Goal: Task Accomplishment & Management: Manage account settings

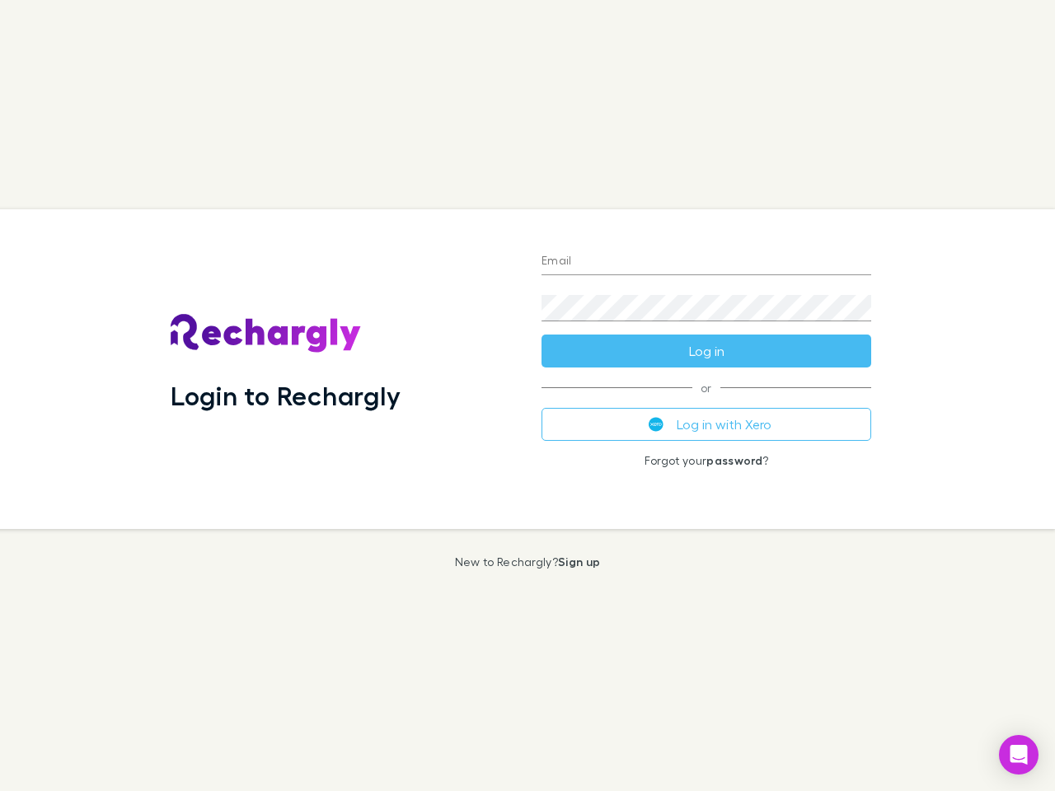
click at [527, 396] on div "Login to Rechargly" at bounding box center [342, 369] width 371 height 320
click at [706, 262] on input "Email" at bounding box center [706, 262] width 330 height 26
click at [706, 351] on form "Email Password Log in" at bounding box center [706, 302] width 330 height 132
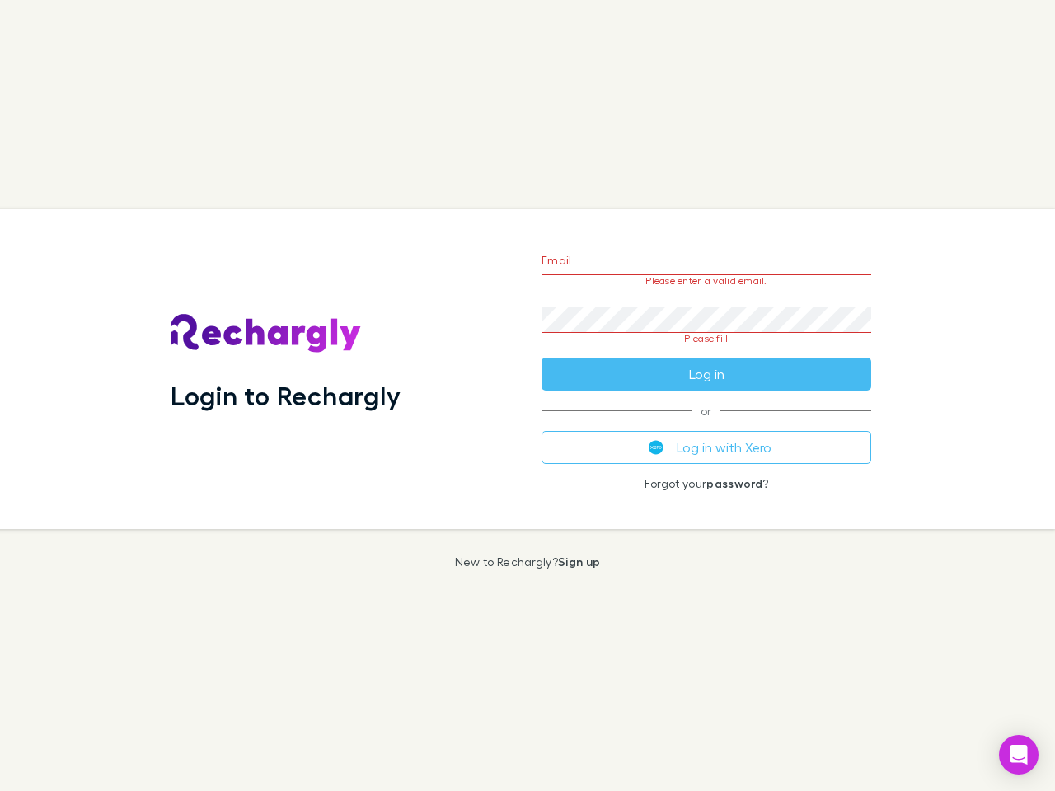
click at [706, 424] on div "Email Please enter a valid email. Password Please fill Log in or Log in with Xe…" at bounding box center [706, 369] width 356 height 320
click at [1018, 755] on icon "Open Intercom Messenger" at bounding box center [1018, 755] width 17 height 20
